Goal: Transaction & Acquisition: Obtain resource

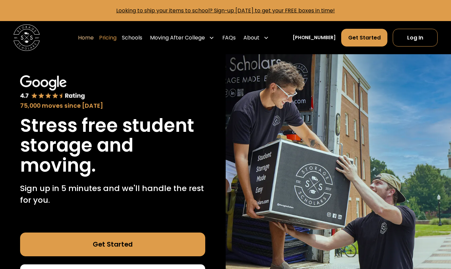
click at [114, 38] on link "Pricing" at bounding box center [107, 37] width 17 height 18
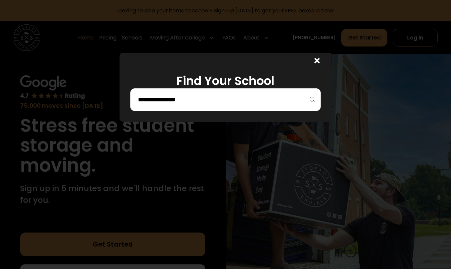
click at [291, 106] on div at bounding box center [225, 99] width 190 height 23
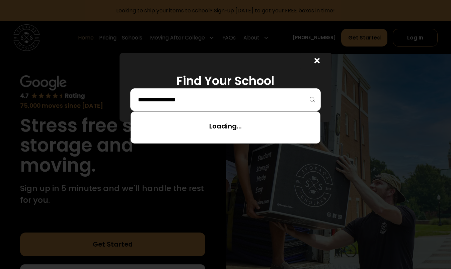
click at [285, 99] on input "search" at bounding box center [225, 99] width 176 height 11
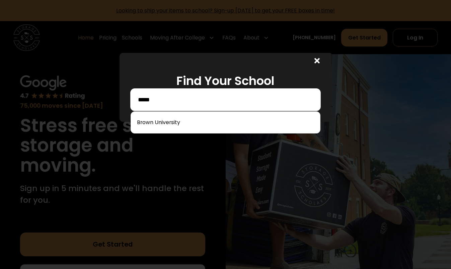
click at [256, 134] on div at bounding box center [225, 134] width 451 height 269
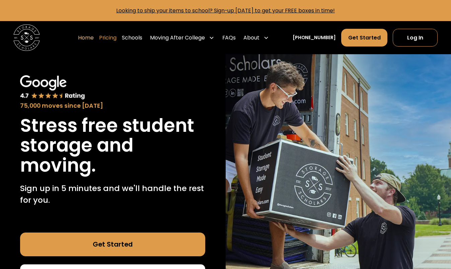
click at [116, 41] on link "Pricing" at bounding box center [107, 37] width 17 height 18
click at [116, 37] on link "Pricing" at bounding box center [107, 37] width 17 height 18
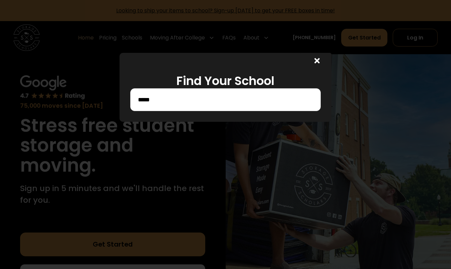
click at [194, 104] on input "*****" at bounding box center [225, 99] width 176 height 11
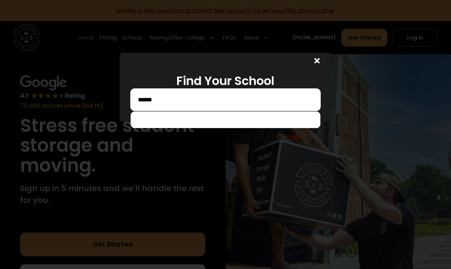
type input "*****"
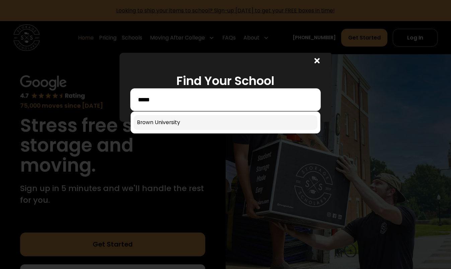
click at [171, 126] on link at bounding box center [225, 122] width 184 height 15
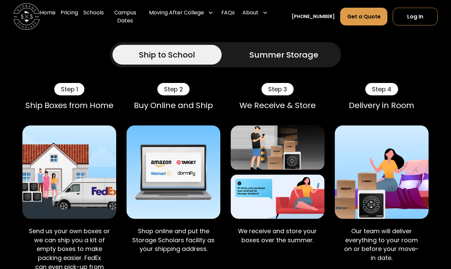
scroll to position [587, 0]
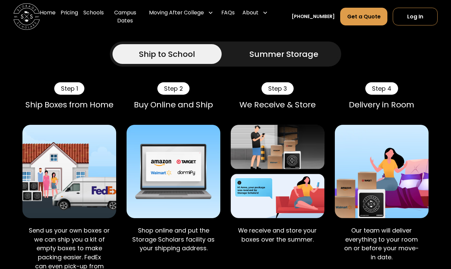
click at [235, 66] on div "Ship to School Summer Storage" at bounding box center [225, 53] width 231 height 25
click at [238, 58] on link "Summer Storage" at bounding box center [283, 54] width 109 height 20
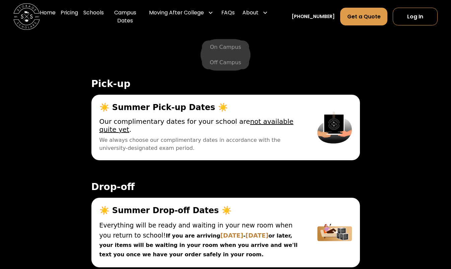
scroll to position [2673, 0]
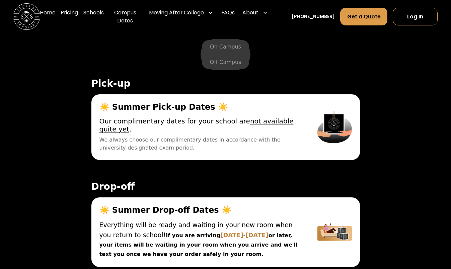
drag, startPoint x: 200, startPoint y: 122, endPoint x: 202, endPoint y: 140, distance: 17.5
click at [203, 142] on div "Our complimentary dates for your school are not available quite yet . We always…" at bounding box center [200, 134] width 202 height 35
click at [202, 140] on span "We always choose our complimentary dates in accordance with the university-desi…" at bounding box center [200, 144] width 202 height 16
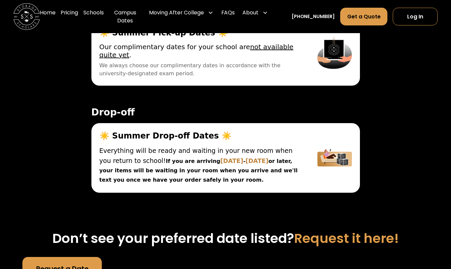
scroll to position [2752, 0]
